Goal: Transaction & Acquisition: Purchase product/service

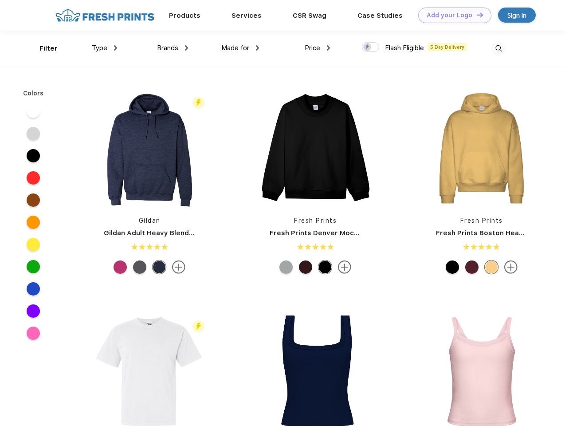
scroll to position [0, 0]
click at [452, 15] on link "Add your Logo Design Tool" at bounding box center [454, 16] width 73 height 16
click at [0, 0] on div "Design Tool" at bounding box center [0, 0] width 0 height 0
click at [476, 15] on link "Add your Logo Design Tool" at bounding box center [454, 16] width 73 height 16
click at [43, 48] on div "Filter" at bounding box center [48, 48] width 18 height 10
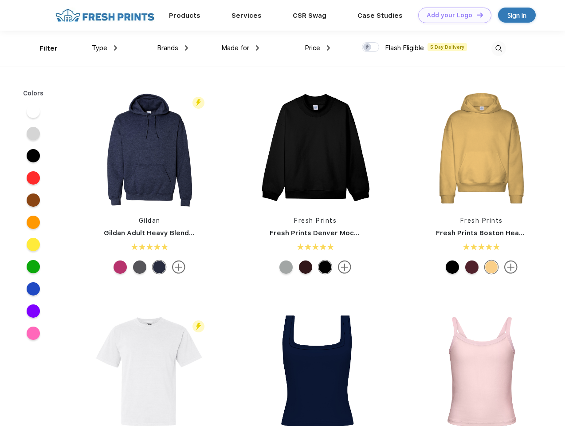
click at [105, 48] on span "Type" at bounding box center [100, 48] width 16 height 8
click at [173, 48] on span "Brands" at bounding box center [167, 48] width 21 height 8
click at [240, 48] on span "Made for" at bounding box center [235, 48] width 28 height 8
click at [318, 48] on span "Price" at bounding box center [313, 48] width 16 height 8
click at [371, 47] on div at bounding box center [370, 47] width 17 height 10
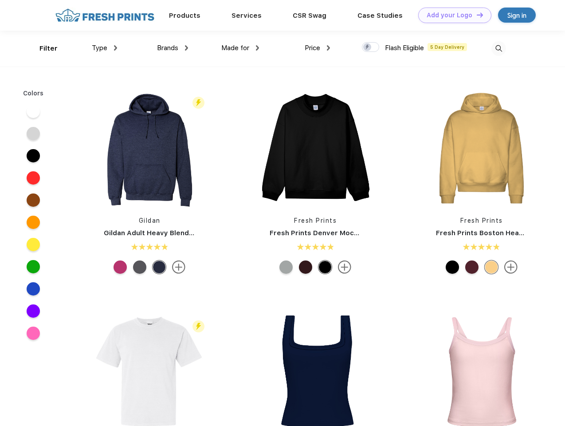
click at [368, 47] on input "checkbox" at bounding box center [365, 45] width 6 height 6
click at [499, 48] on img at bounding box center [499, 48] width 15 height 15
